Goal: Information Seeking & Learning: Learn about a topic

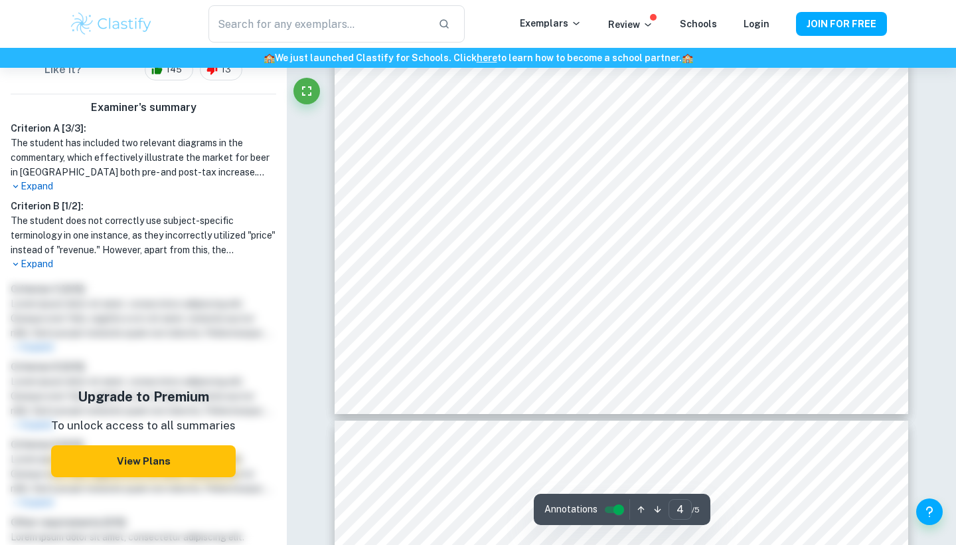
scroll to position [3094, 0]
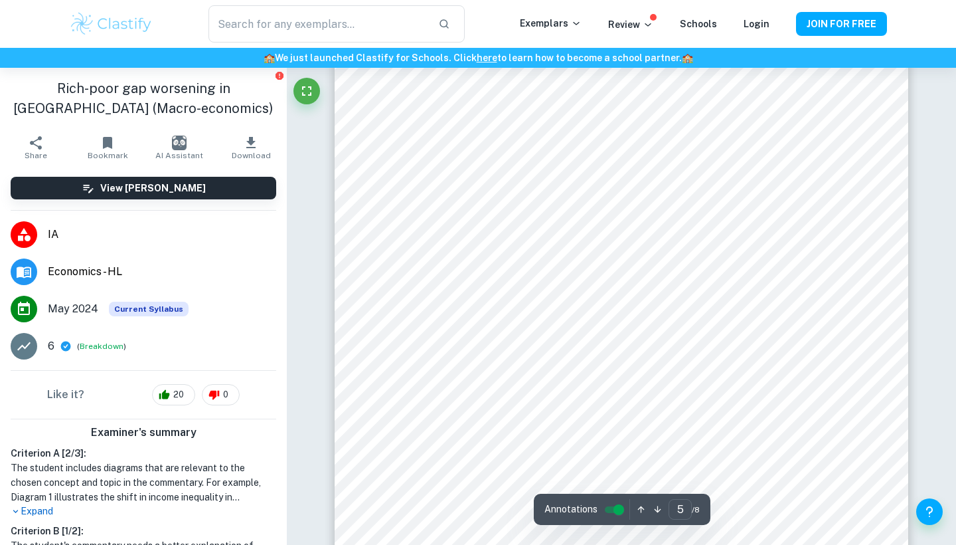
scroll to position [3636, 0]
click at [124, 30] on img at bounding box center [111, 24] width 84 height 27
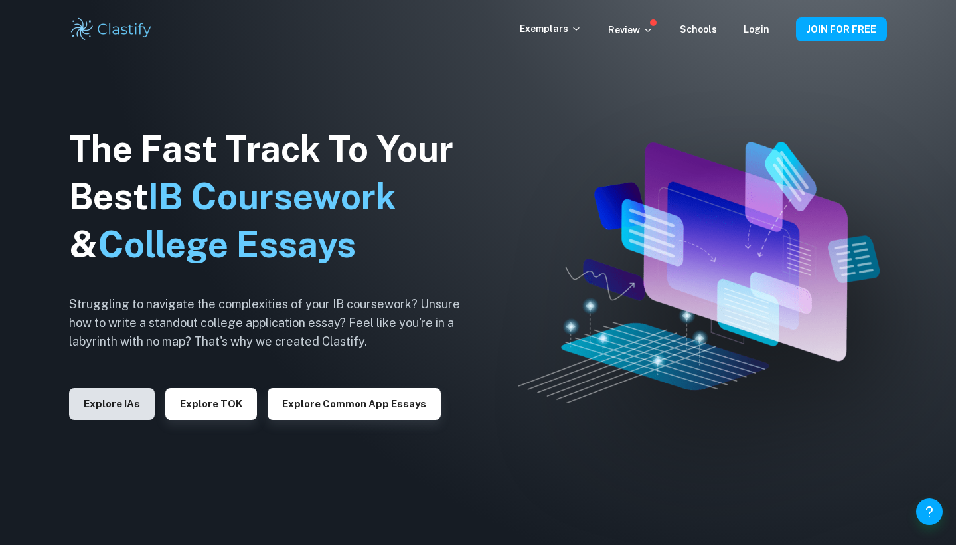
click at [112, 406] on button "Explore IAs" at bounding box center [112, 404] width 86 height 32
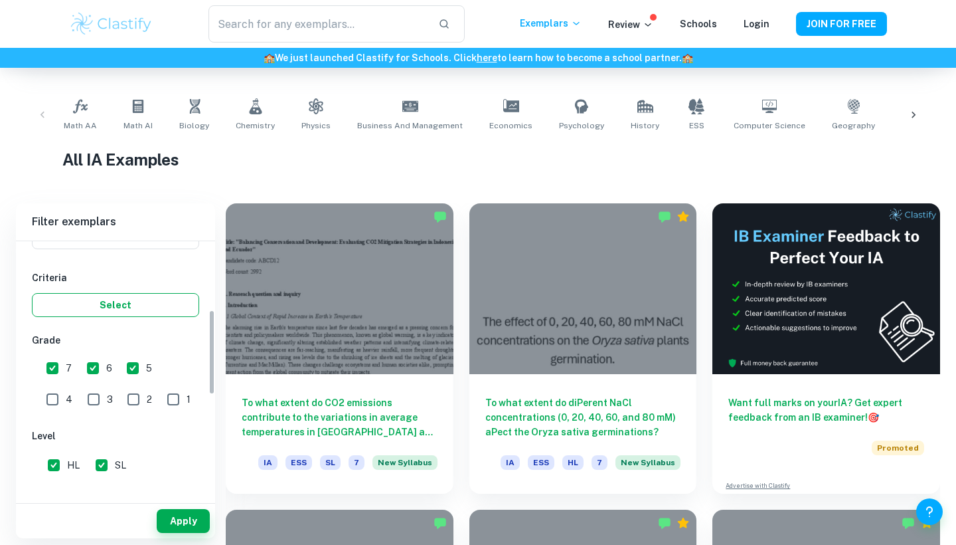
scroll to position [147, 0]
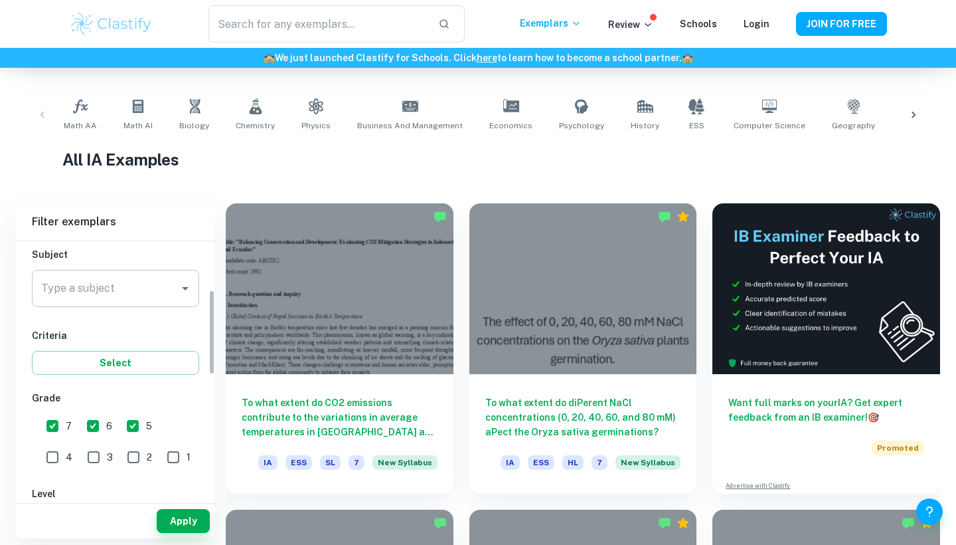
click at [123, 302] on div "Type a subject" at bounding box center [115, 288] width 167 height 37
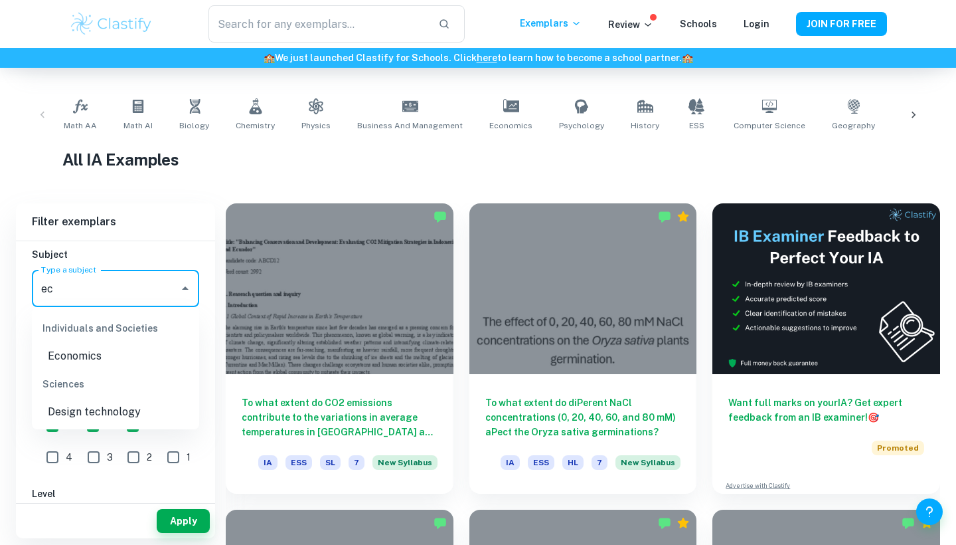
click at [103, 361] on li "Economics" at bounding box center [115, 356] width 167 height 24
type input "Economics"
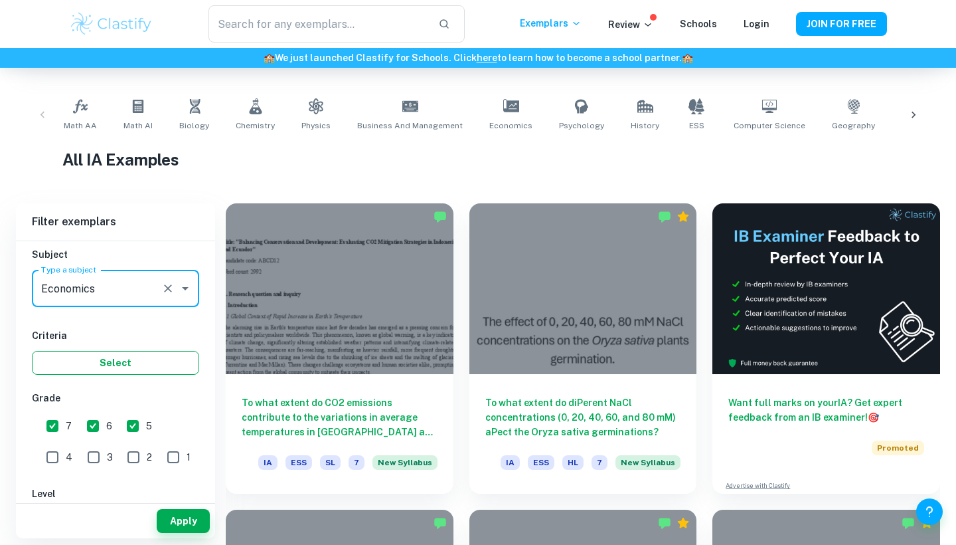
click at [124, 367] on button "Select" at bounding box center [115, 363] width 167 height 24
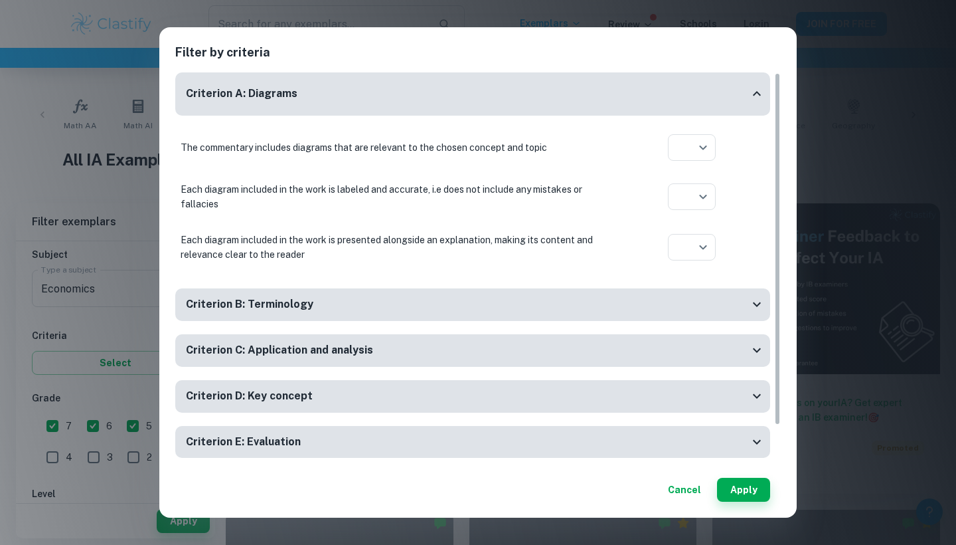
click at [327, 388] on div "Criterion D: Key concept" at bounding box center [467, 396] width 563 height 17
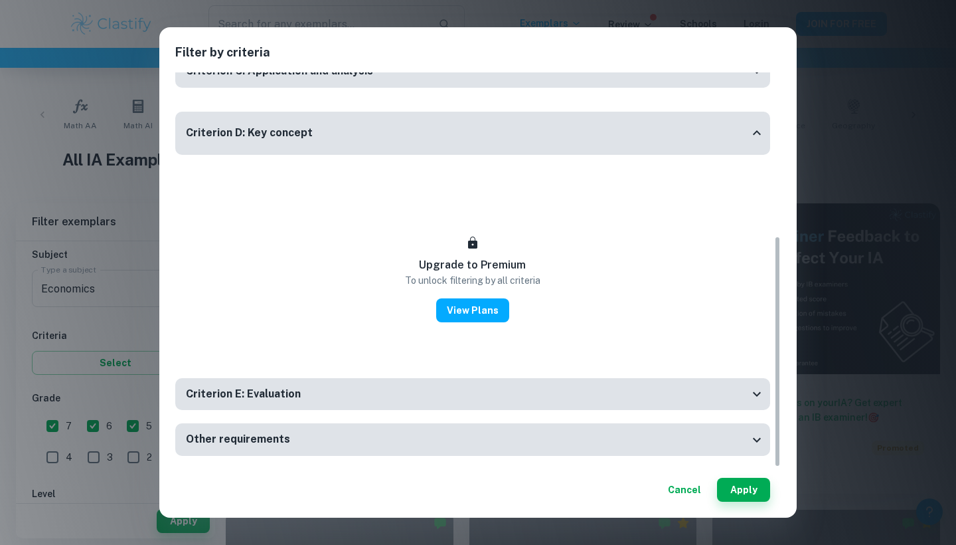
scroll to position [278, 0]
click at [684, 497] on button "Cancel" at bounding box center [685, 490] width 44 height 24
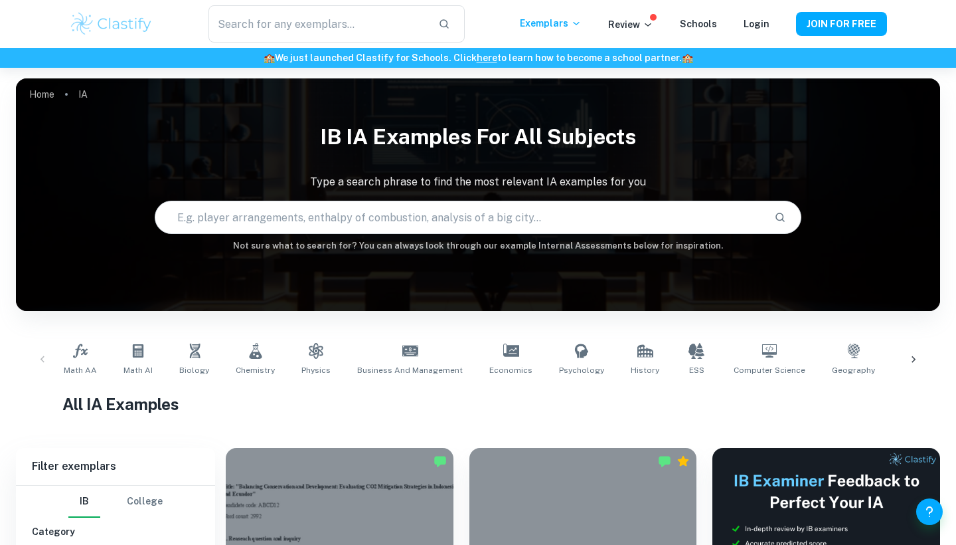
scroll to position [0, 0]
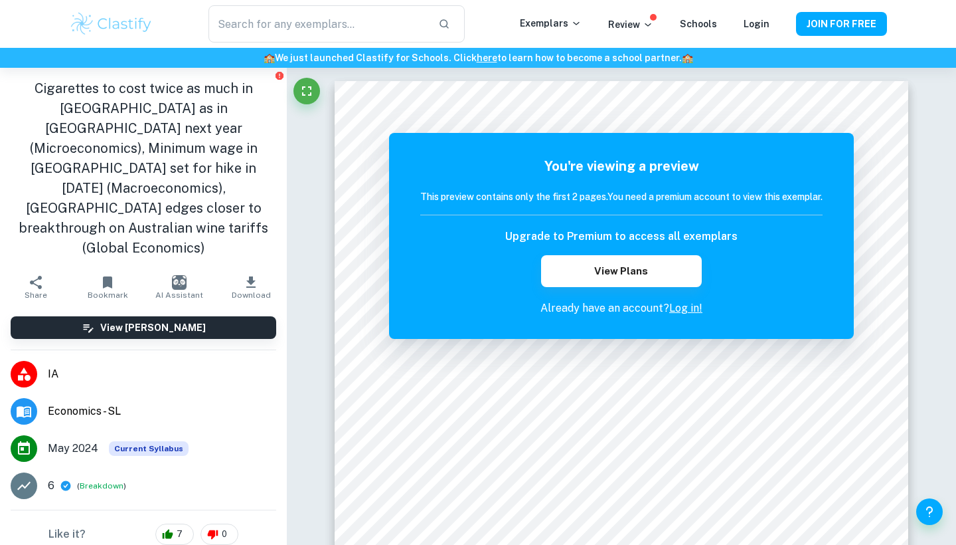
click at [132, 26] on img at bounding box center [111, 24] width 84 height 27
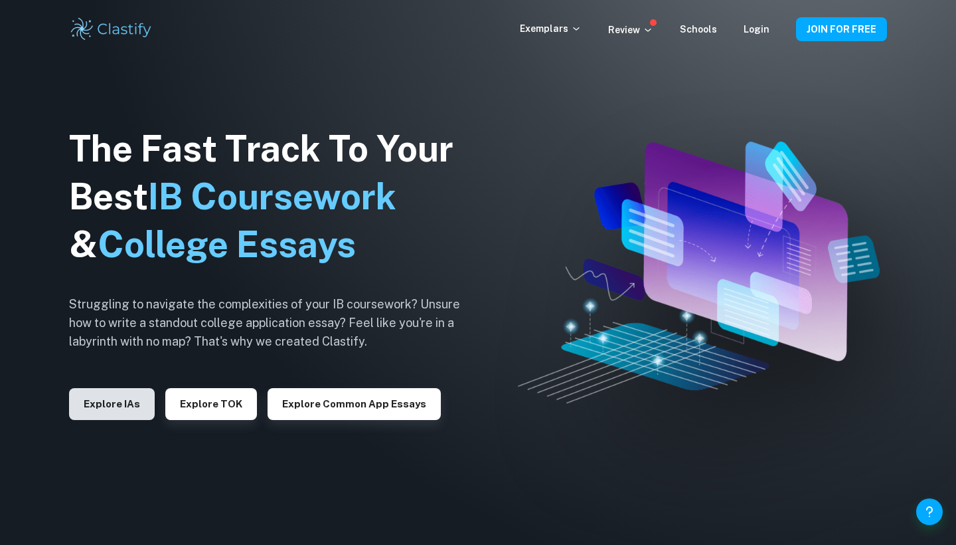
click at [119, 399] on button "Explore IAs" at bounding box center [112, 404] width 86 height 32
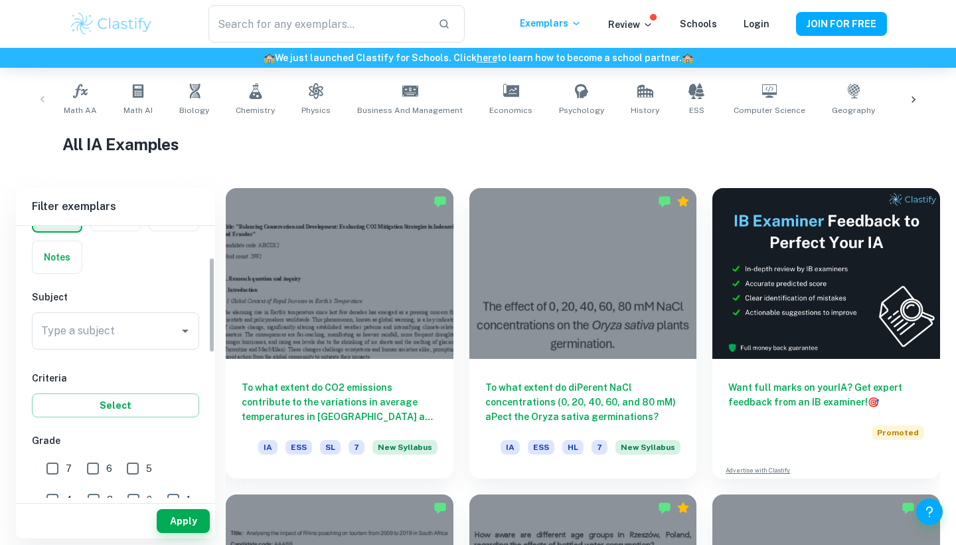
scroll to position [86, 0]
click at [503, 86] on icon at bounding box center [511, 90] width 16 height 13
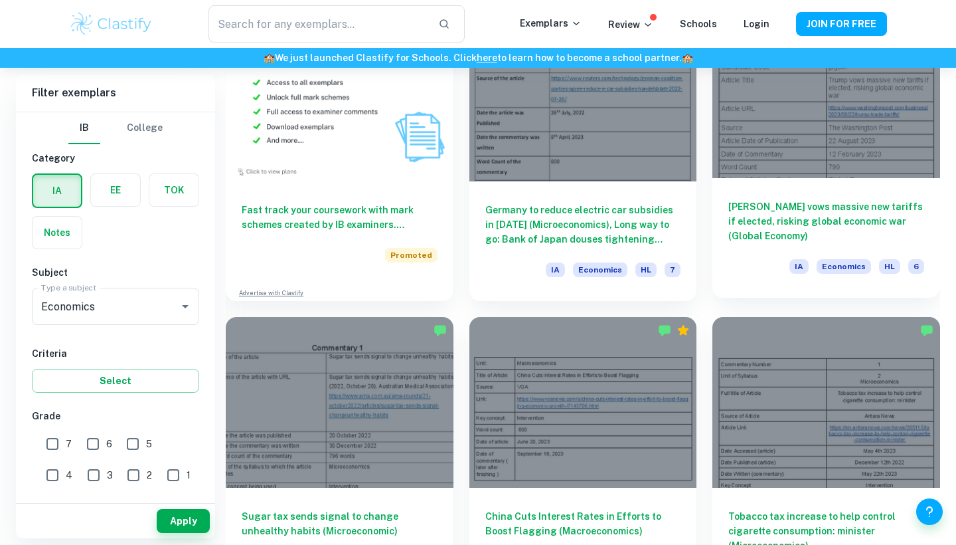
scroll to position [1030, 0]
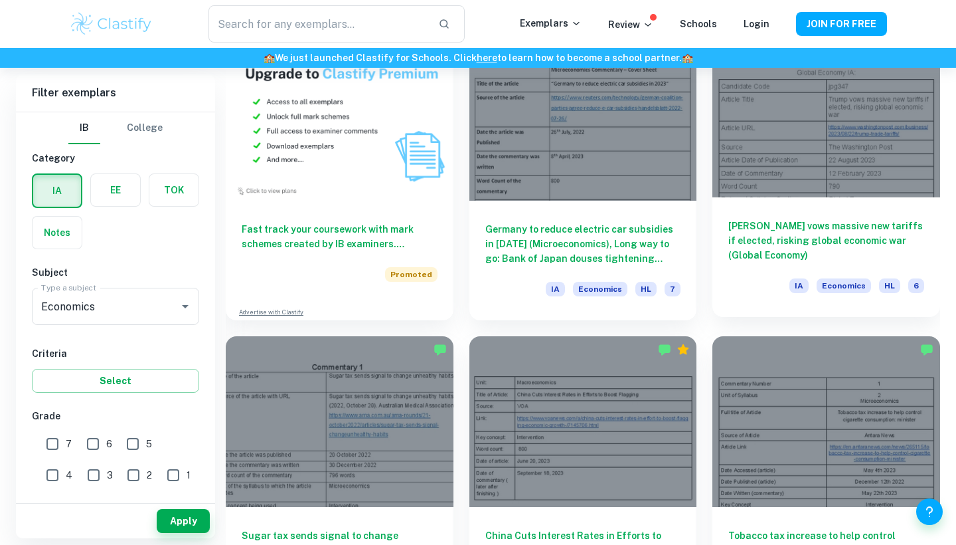
click at [823, 153] on div at bounding box center [827, 112] width 228 height 171
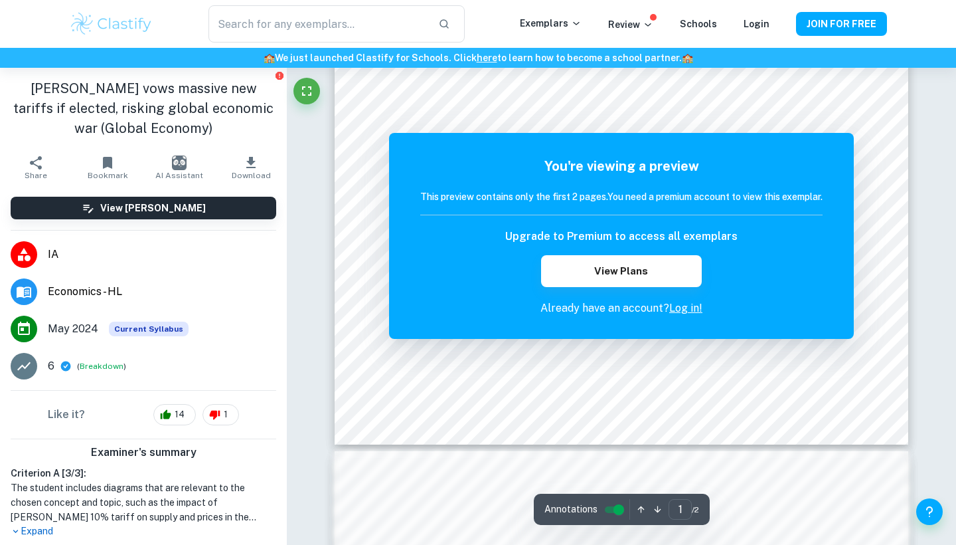
scroll to position [474, 0]
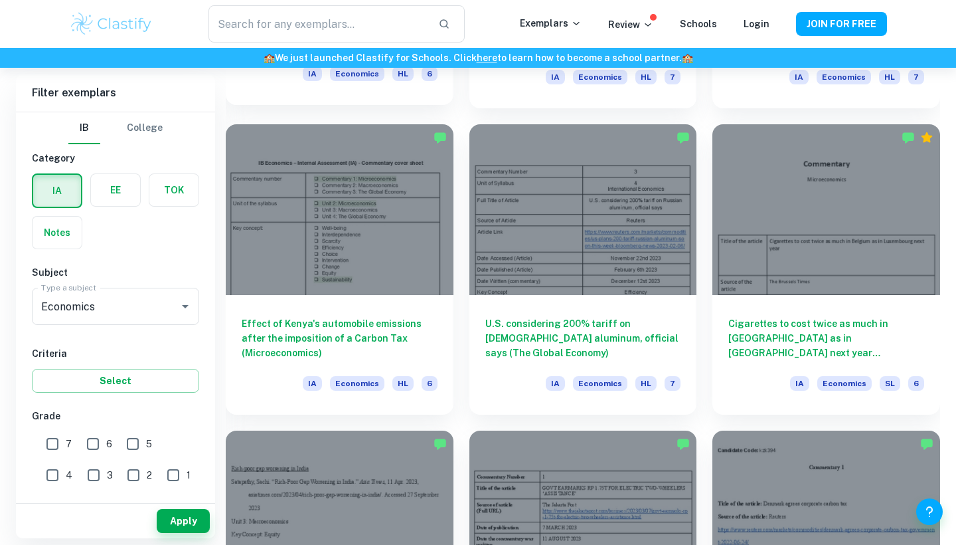
scroll to position [1550, 0]
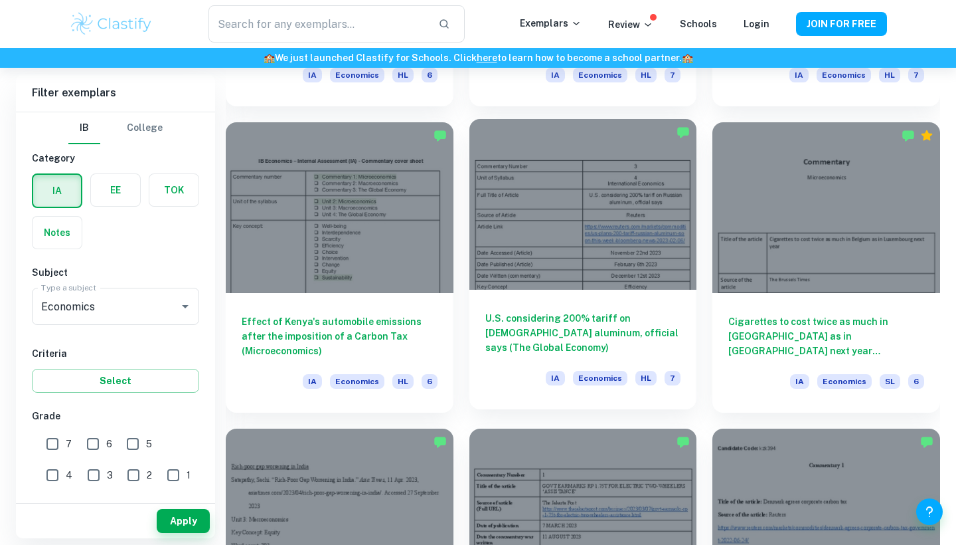
click at [622, 234] on div at bounding box center [584, 204] width 228 height 171
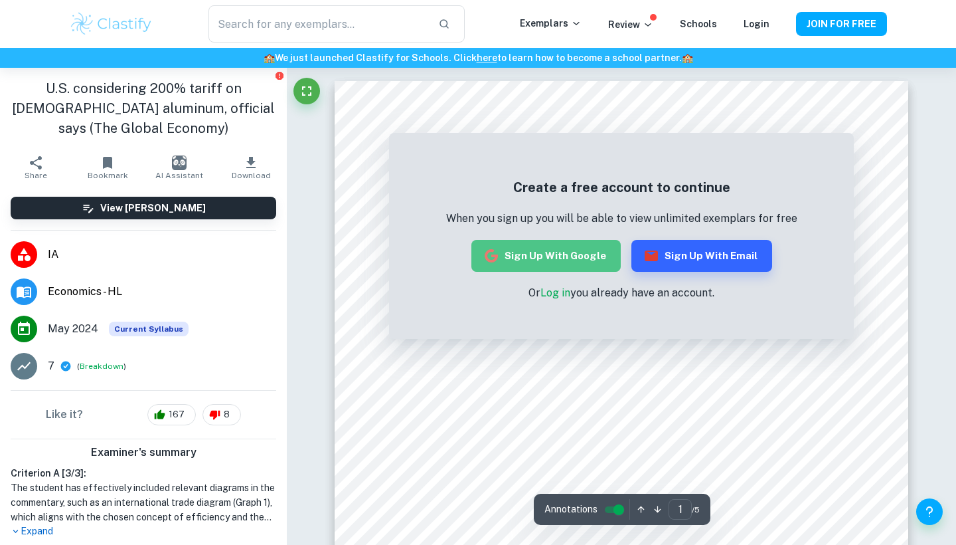
click at [577, 260] on button "Sign up with Google" at bounding box center [546, 256] width 149 height 32
